Goal: Task Accomplishment & Management: Manage account settings

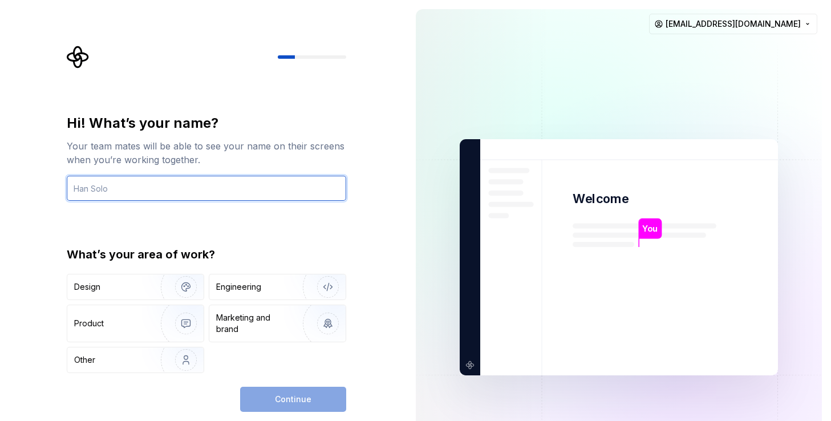
click at [187, 191] on input "text" at bounding box center [206, 188] width 279 height 25
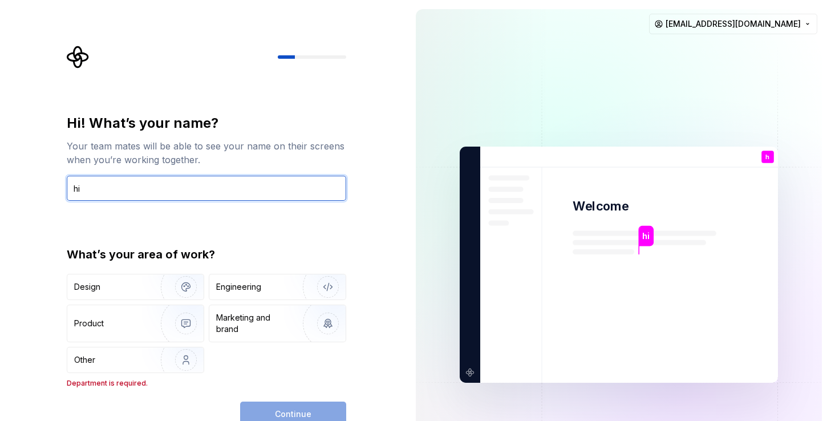
click at [143, 190] on input "hi" at bounding box center [206, 188] width 279 height 25
type input "h"
type input "Fan"
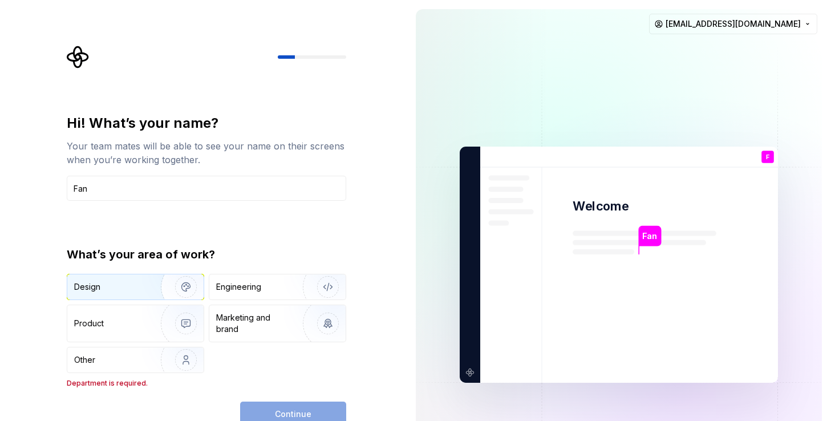
click at [136, 288] on div "Design" at bounding box center [110, 286] width 72 height 11
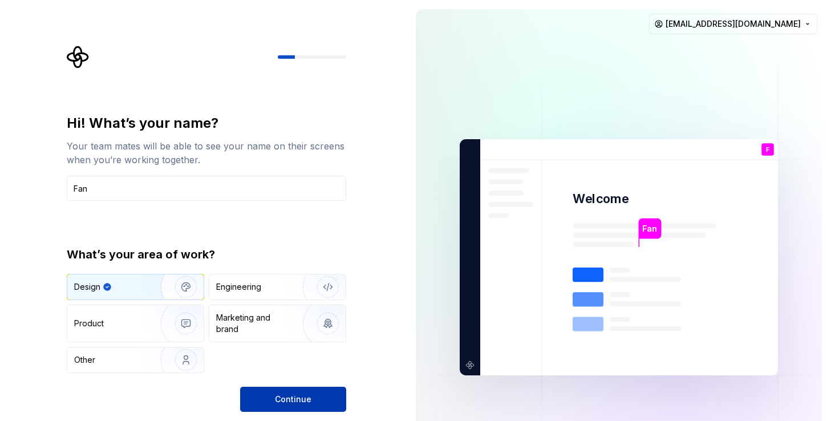
click at [286, 397] on span "Continue" at bounding box center [293, 398] width 36 height 11
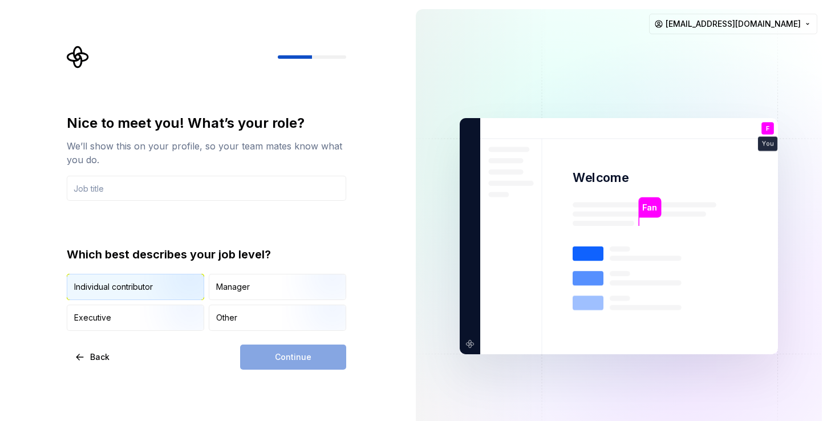
click at [161, 290] on img "button" at bounding box center [176, 301] width 73 height 76
click at [296, 358] on div "Continue" at bounding box center [293, 356] width 106 height 25
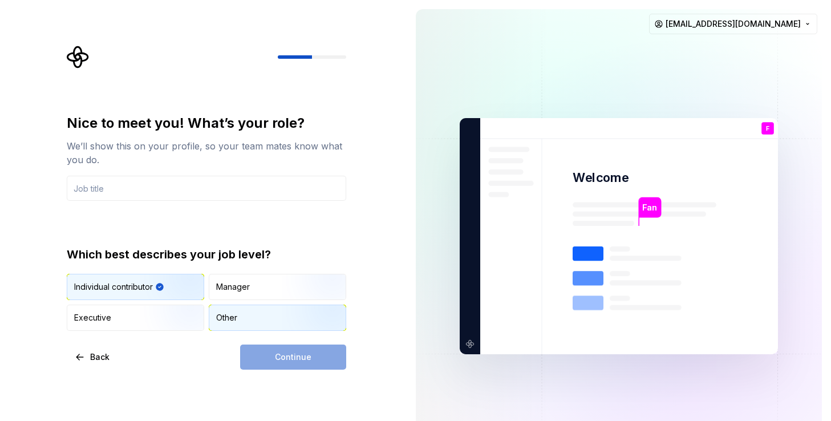
click at [228, 306] on div "Other" at bounding box center [277, 317] width 136 height 25
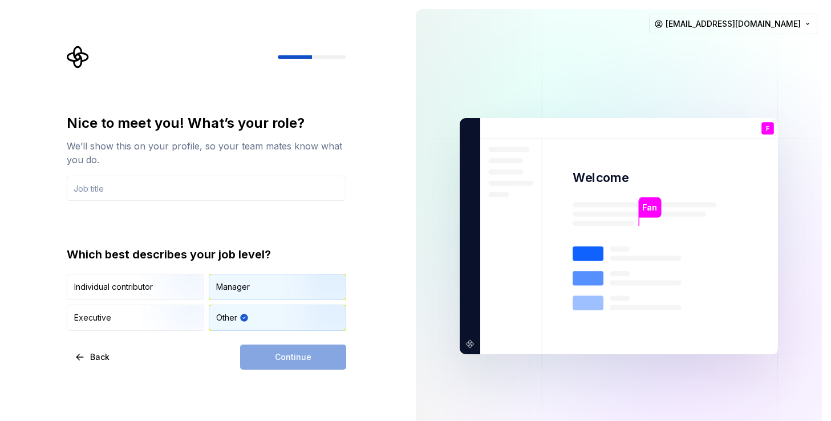
click at [243, 291] on div "Manager" at bounding box center [233, 286] width 34 height 11
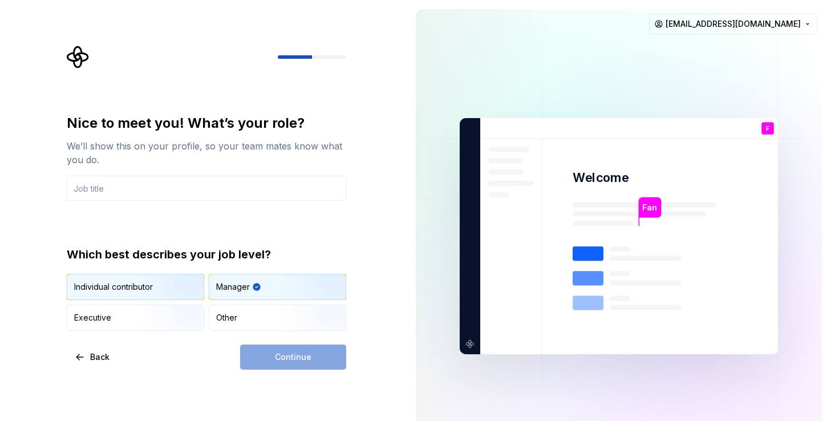
click at [173, 285] on img "button" at bounding box center [176, 301] width 73 height 76
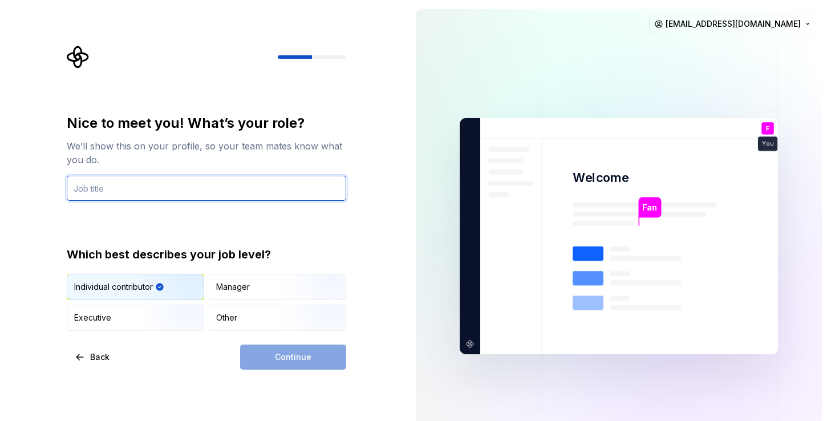
click at [131, 185] on input "text" at bounding box center [206, 188] width 279 height 25
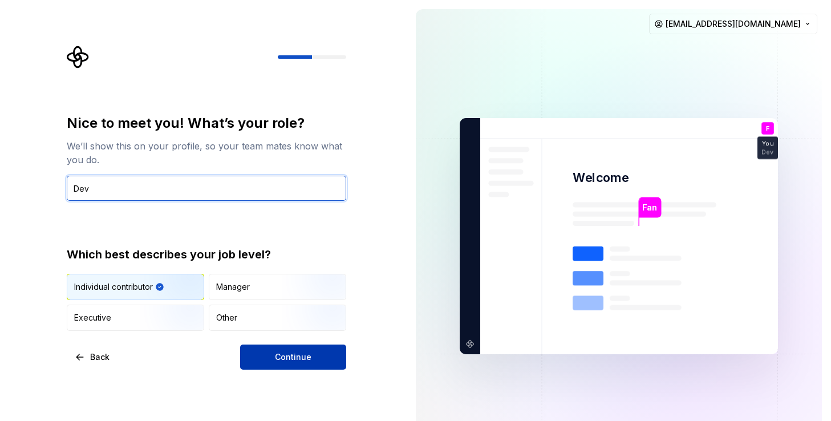
type input "Dev"
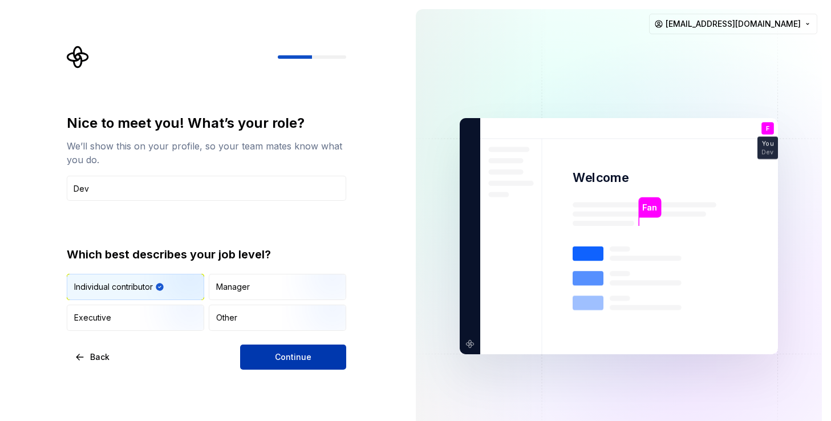
click at [328, 366] on button "Continue" at bounding box center [293, 356] width 106 height 25
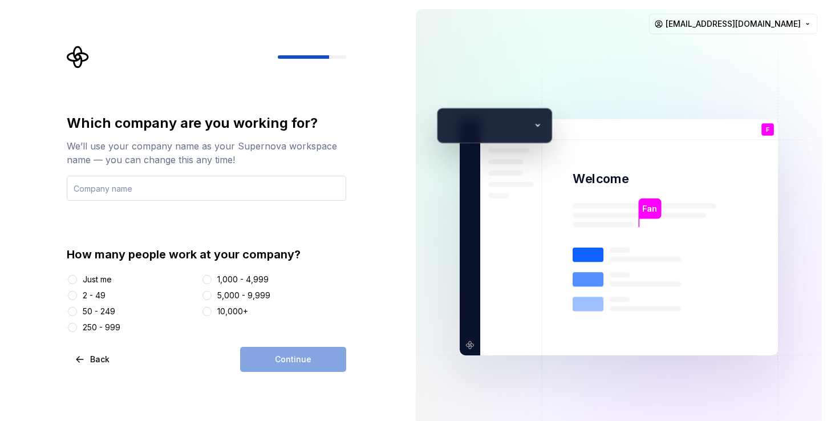
click at [196, 187] on input "text" at bounding box center [206, 188] width 279 height 25
type input "a"
type input "A"
type input "S"
type input "Q"
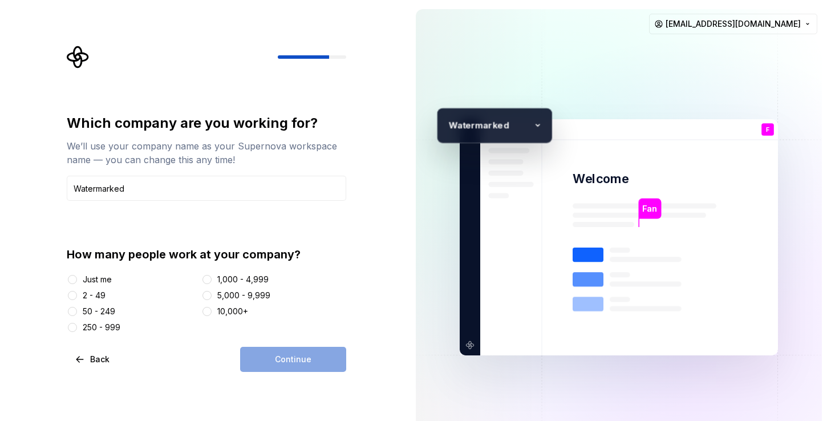
type input "Watermarked"
click at [207, 309] on button "10,000+" at bounding box center [206, 311] width 9 height 9
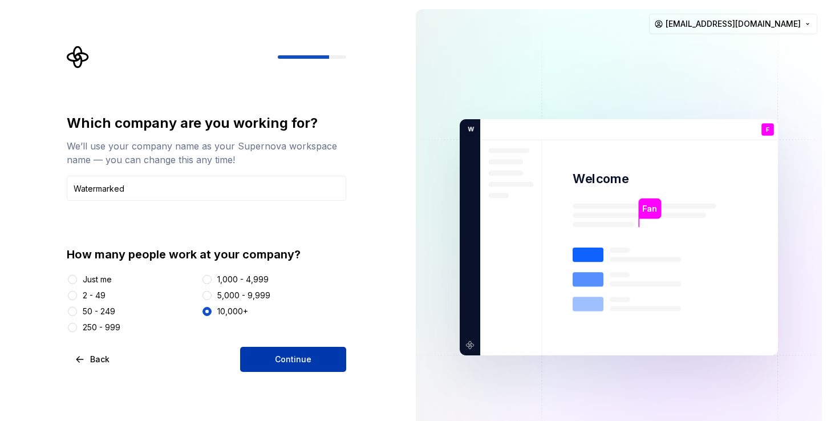
click at [324, 363] on button "Continue" at bounding box center [293, 359] width 106 height 25
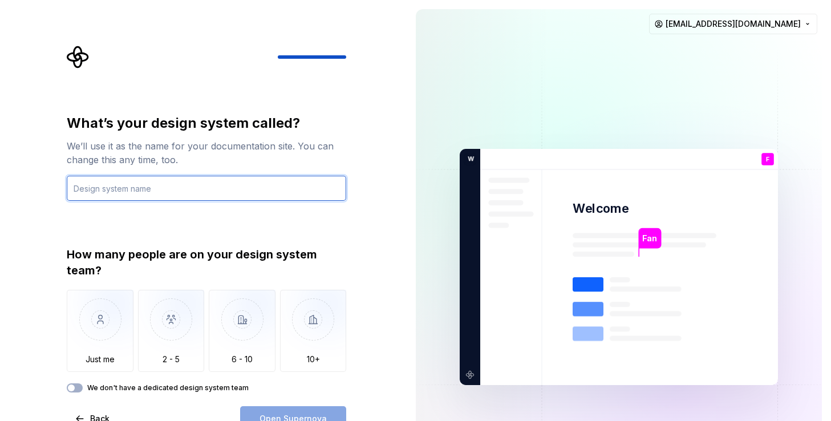
click at [155, 190] on input "text" at bounding box center [206, 188] width 279 height 25
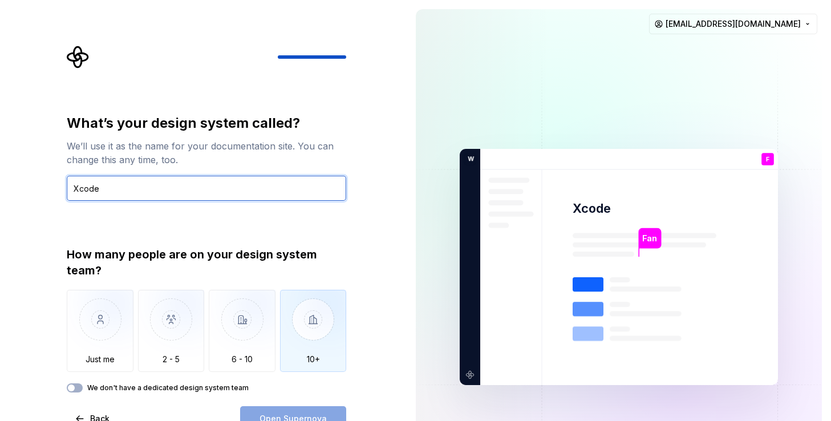
type input "Xcode"
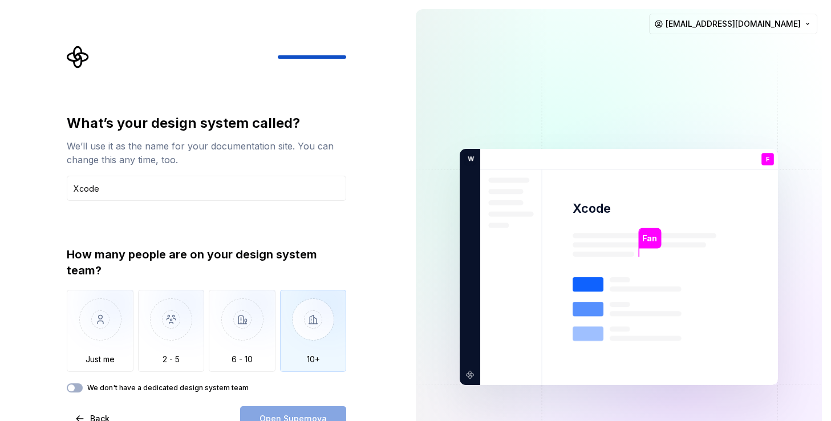
click at [309, 323] on img "button" at bounding box center [313, 328] width 67 height 76
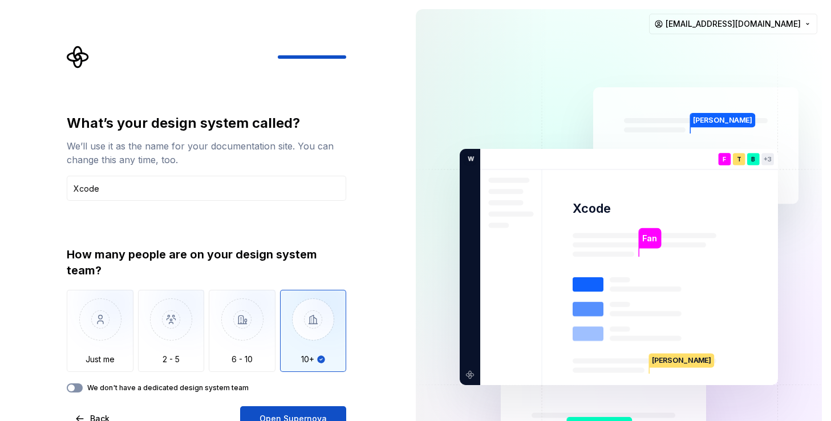
click at [74, 388] on span "button" at bounding box center [71, 387] width 7 height 7
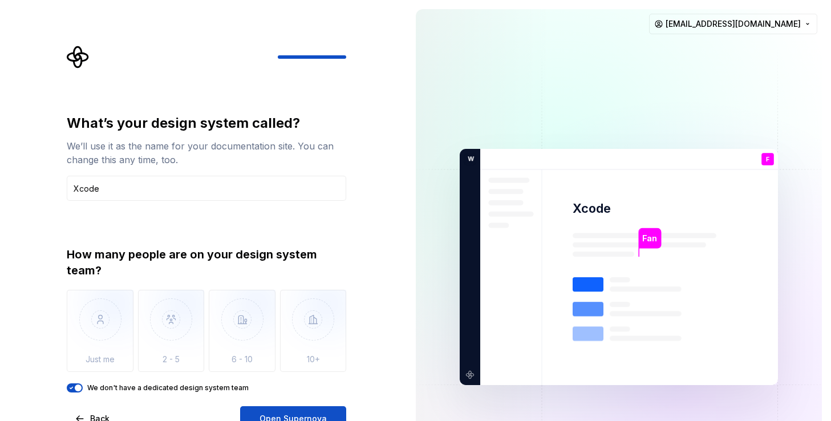
click at [72, 387] on icon "button" at bounding box center [71, 388] width 3 height 2
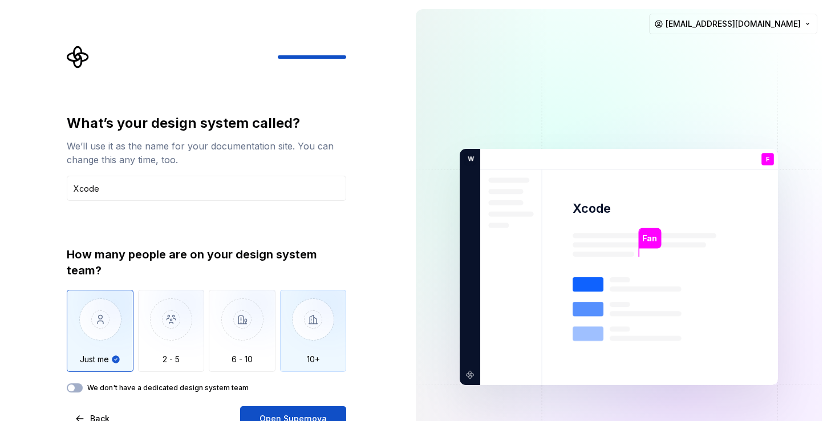
click at [316, 343] on img "button" at bounding box center [313, 328] width 67 height 76
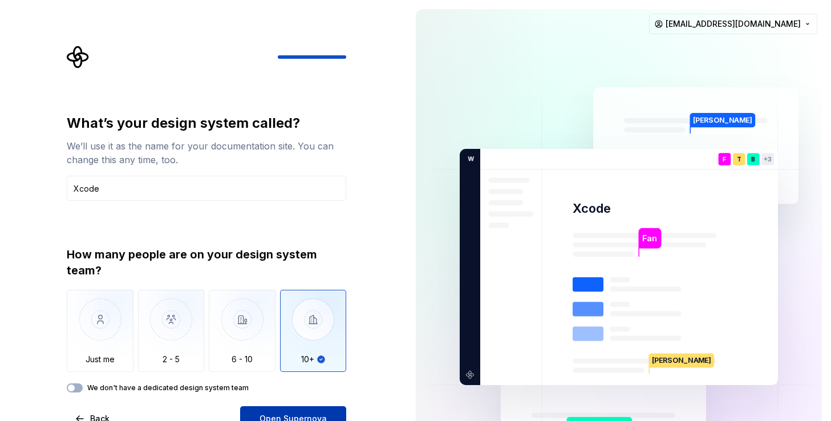
click at [294, 410] on button "Open Supernova" at bounding box center [293, 418] width 106 height 25
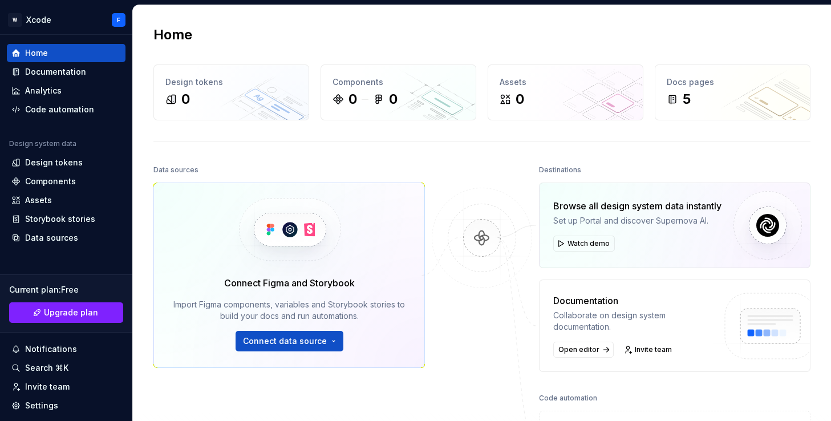
click at [222, 27] on div "Home" at bounding box center [481, 35] width 657 height 18
click at [42, 20] on html "W Xcode F Home Documentation Analytics Code automation Design system data Desig…" at bounding box center [415, 210] width 831 height 421
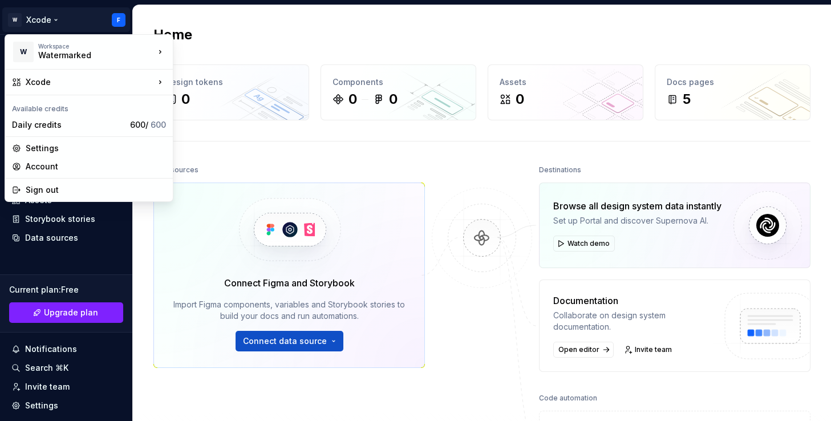
click at [245, 23] on html "W Xcode F Home Documentation Analytics Code automation Design system data Desig…" at bounding box center [415, 210] width 831 height 421
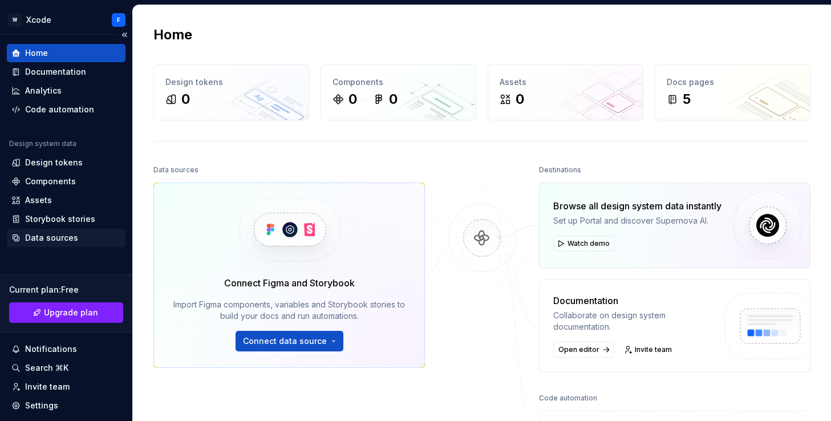
scroll to position [71, 0]
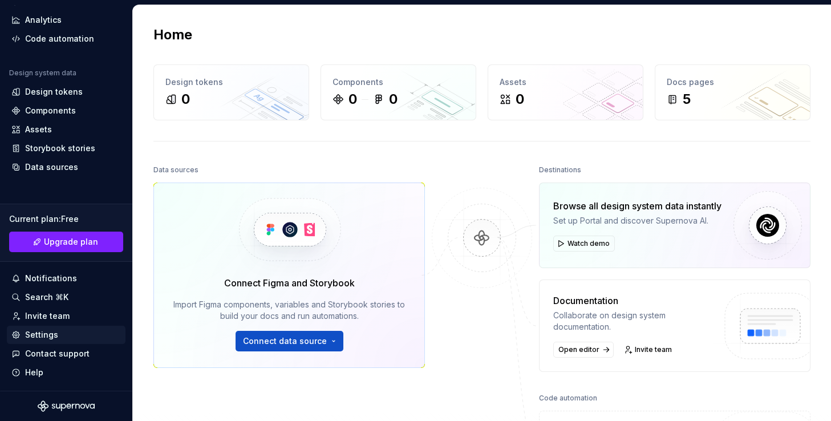
click at [40, 342] on div "Settings" at bounding box center [66, 335] width 119 height 18
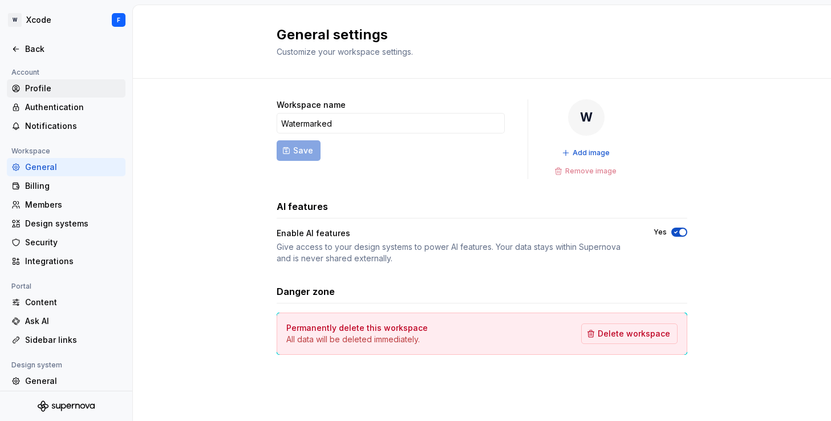
click at [47, 91] on div "Profile" at bounding box center [73, 88] width 96 height 11
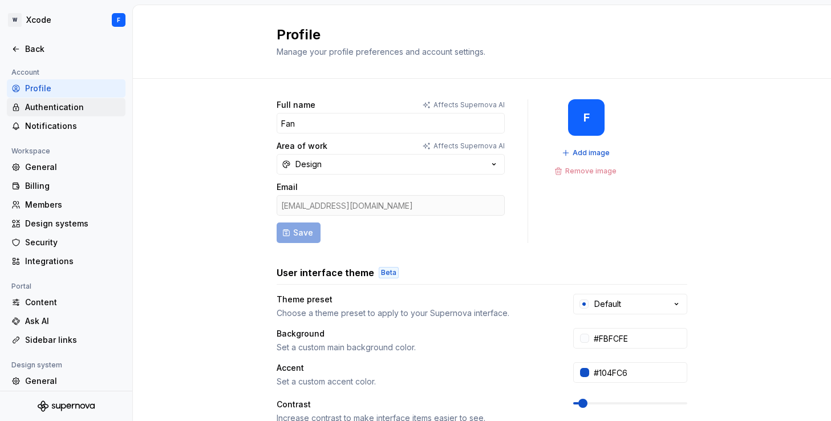
click at [65, 106] on div "Authentication" at bounding box center [73, 106] width 96 height 11
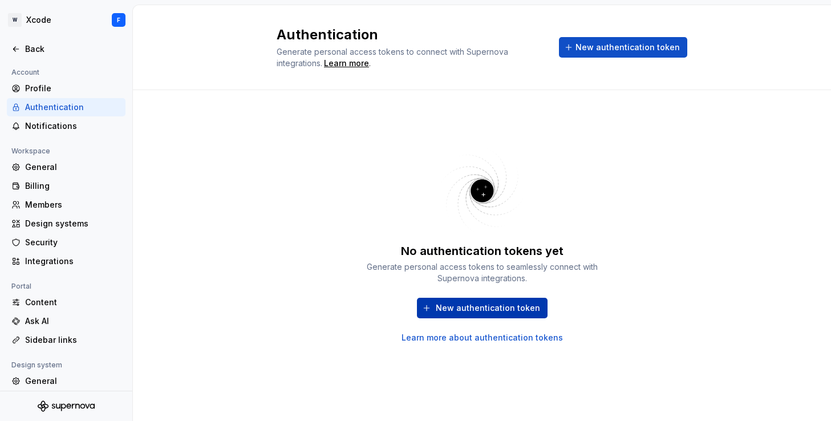
click at [484, 312] on span "New authentication token" at bounding box center [488, 307] width 104 height 11
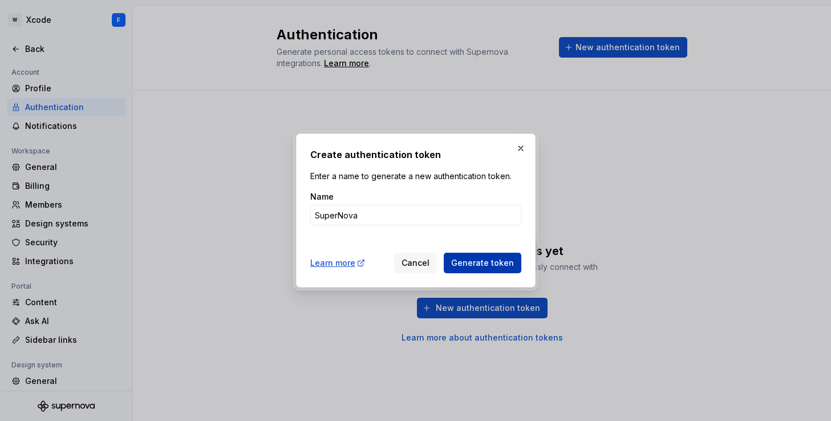
type input "SuperNova"
click at [503, 267] on span "Generate token" at bounding box center [482, 262] width 63 height 11
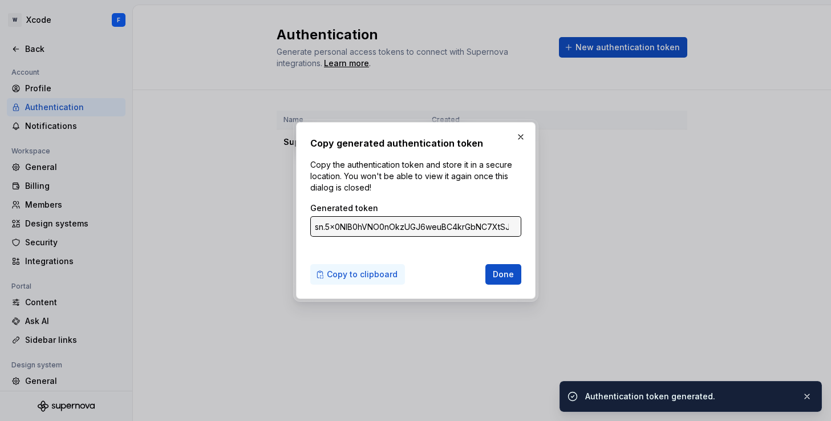
click at [366, 275] on span "Copy to clipboard" at bounding box center [362, 274] width 71 height 11
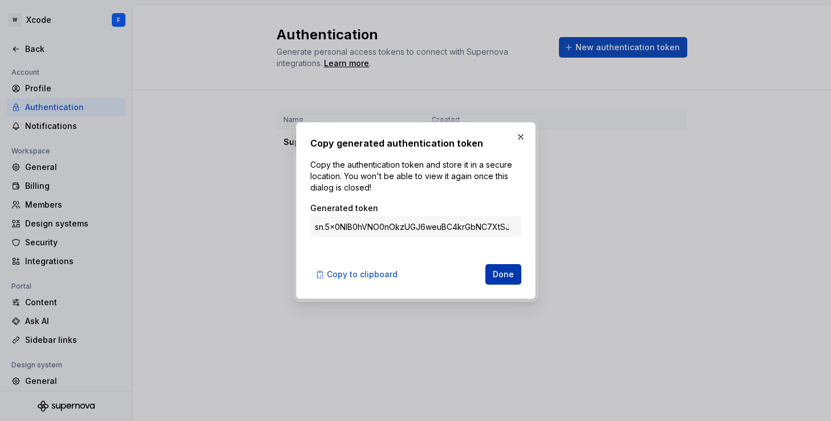
click at [507, 277] on span "Done" at bounding box center [503, 274] width 21 height 11
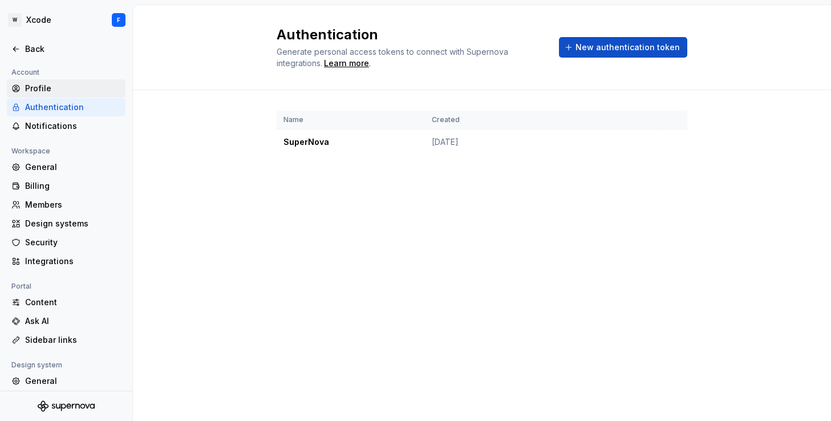
click at [38, 88] on div "Profile" at bounding box center [73, 88] width 96 height 11
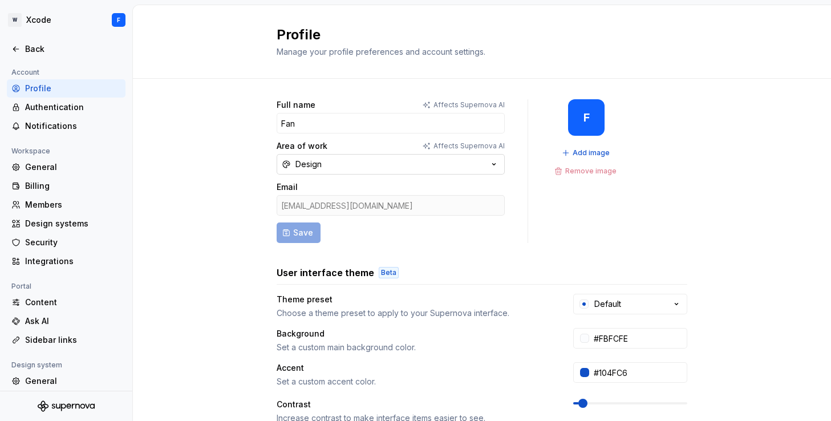
click at [373, 164] on button "Design" at bounding box center [391, 164] width 228 height 21
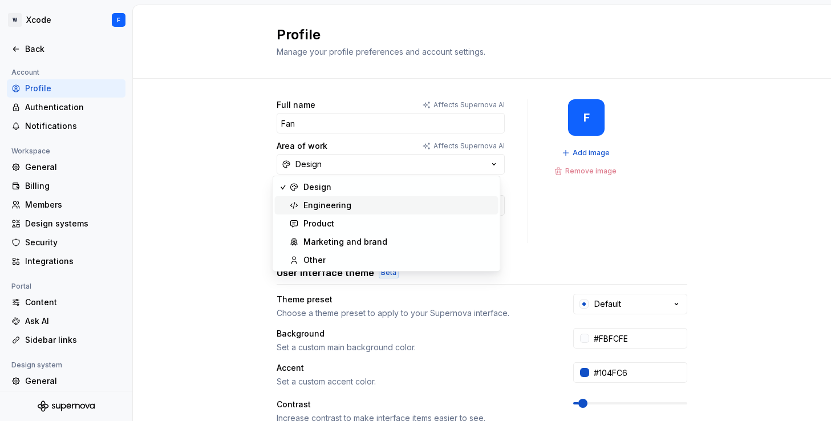
click at [365, 203] on div "Engineering" at bounding box center [398, 205] width 190 height 11
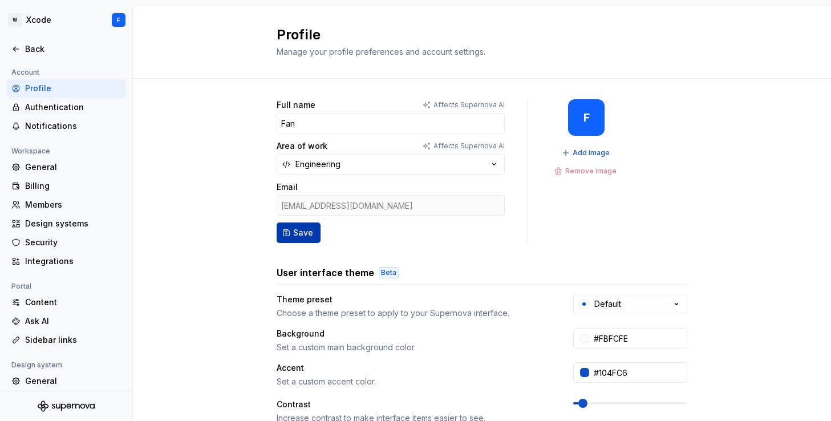
click at [293, 235] on span "Save" at bounding box center [303, 232] width 20 height 11
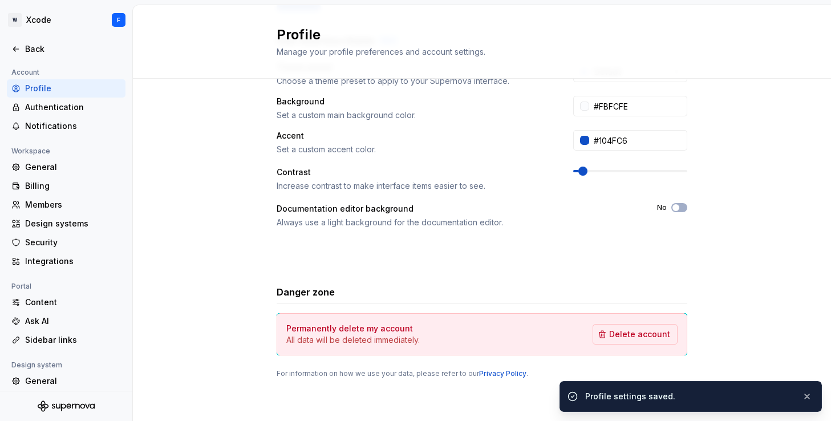
scroll to position [233, 0]
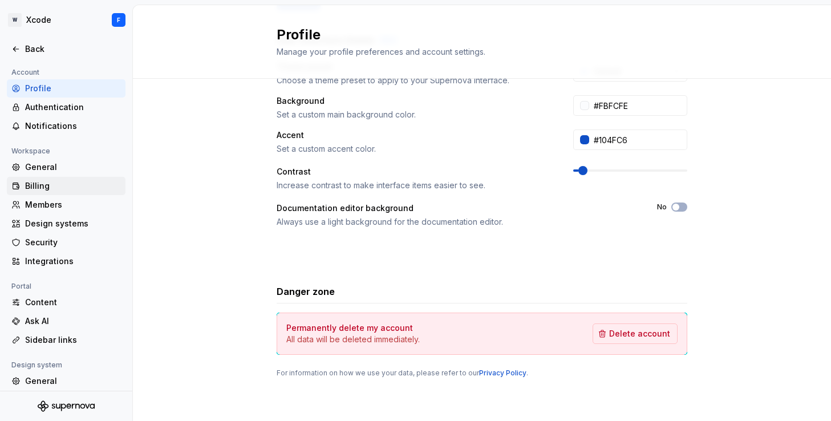
click at [42, 185] on div "Billing" at bounding box center [73, 185] width 96 height 11
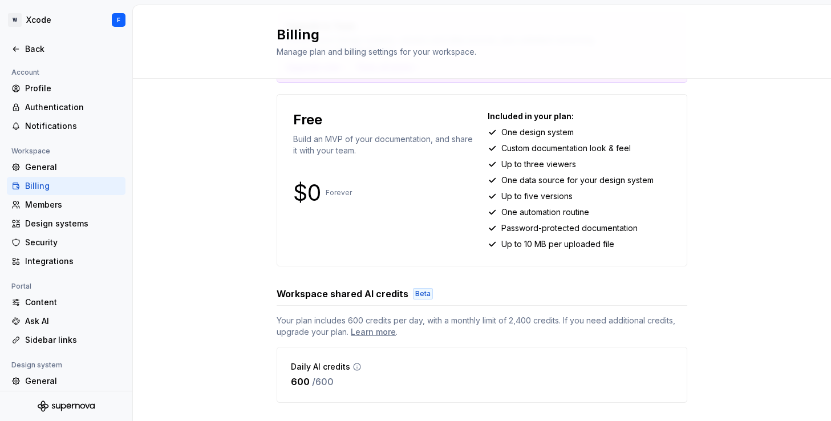
scroll to position [113, 0]
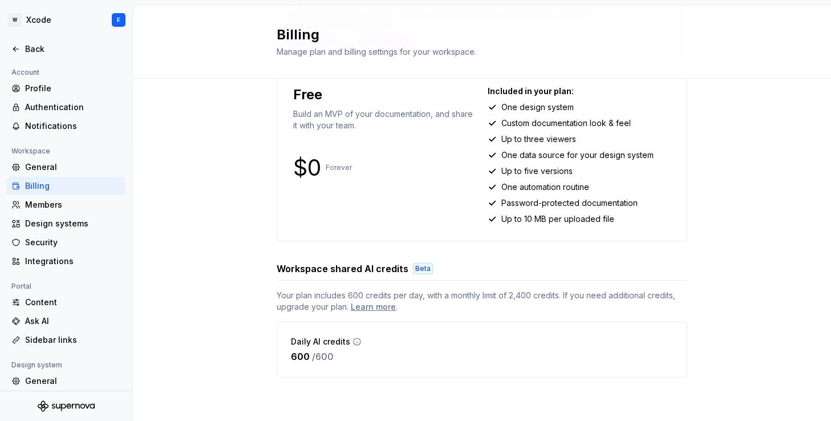
click at [232, 296] on div "Upgrade to Team Unlock more design systems, viewers and data sources, plus unli…" at bounding box center [482, 193] width 698 height 456
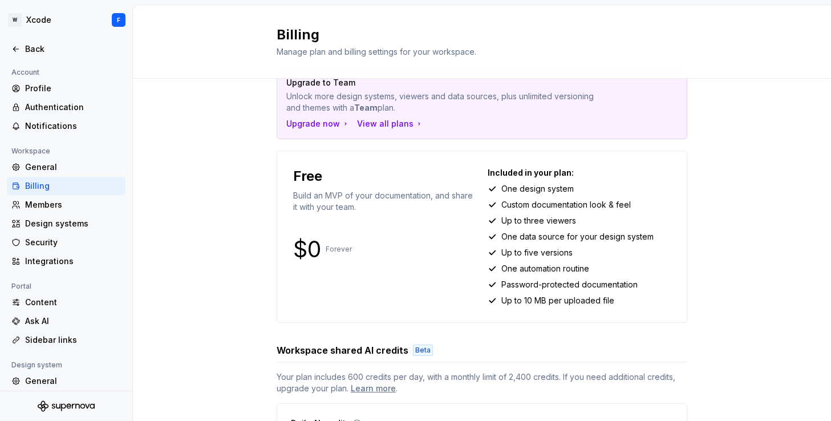
scroll to position [0, 0]
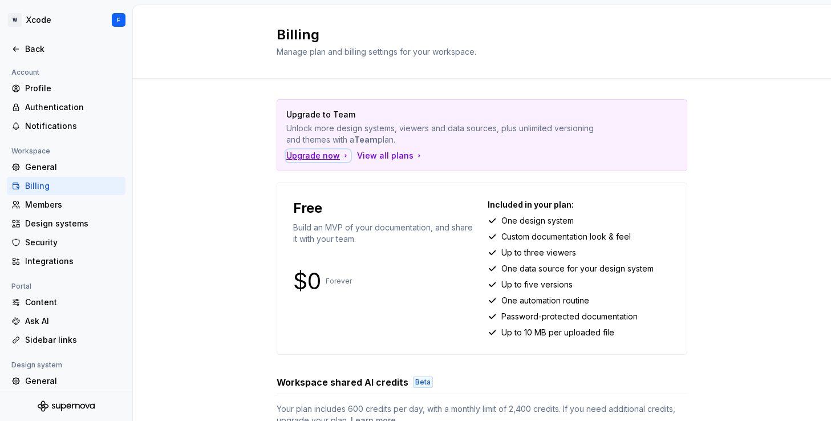
click at [304, 154] on div "Upgrade now" at bounding box center [318, 155] width 64 height 11
